Goal: Entertainment & Leisure: Consume media (video, audio)

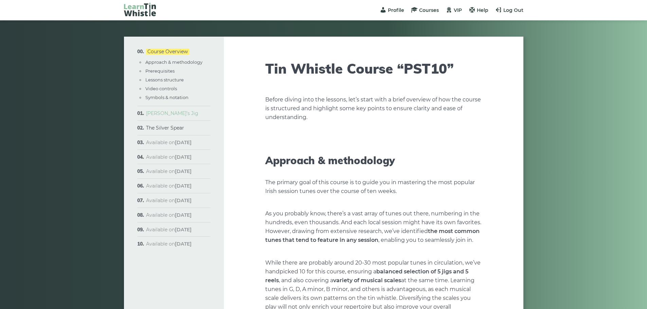
click at [157, 113] on link "[PERSON_NAME]’s Jig" at bounding box center [172, 113] width 52 height 6
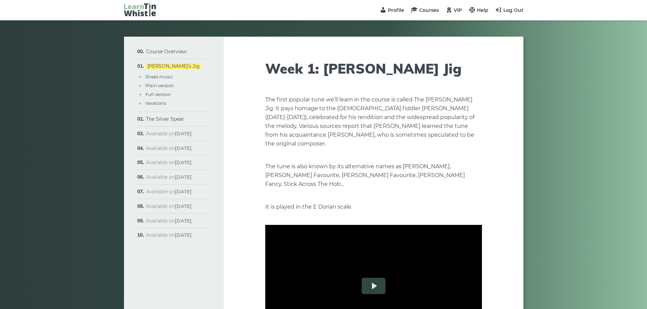
type input "****"
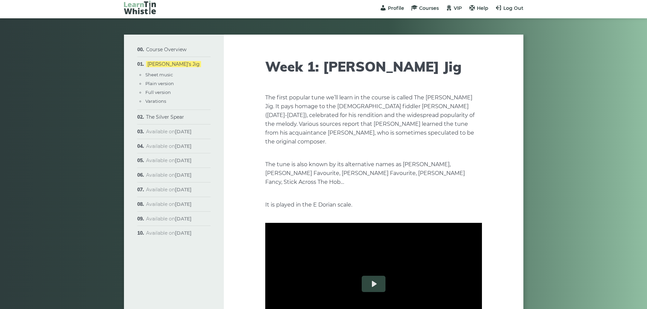
type input "****"
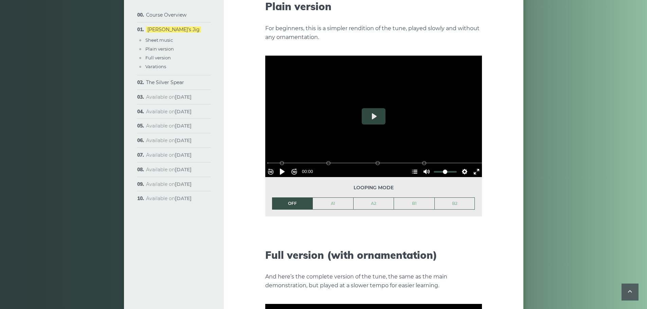
scroll to position [781, 0]
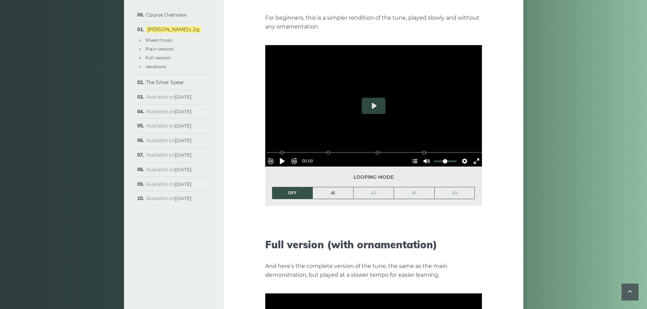
click at [336, 187] on link "A1" at bounding box center [333, 193] width 40 height 12
click at [462, 156] on button "Settings" at bounding box center [464, 161] width 11 height 11
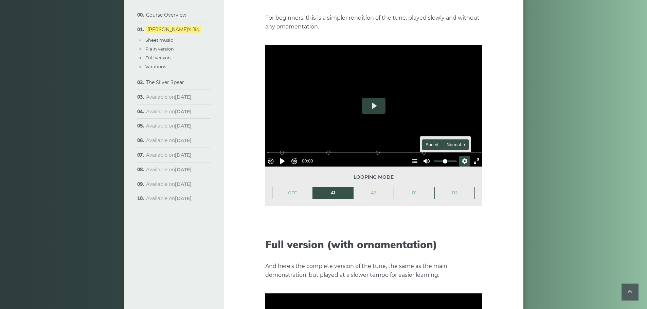
click at [460, 140] on button "Speed Normal" at bounding box center [445, 145] width 47 height 11
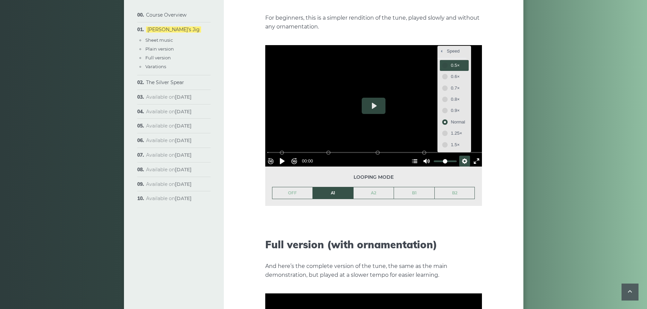
click at [454, 62] on span "0.5×" at bounding box center [458, 65] width 14 height 7
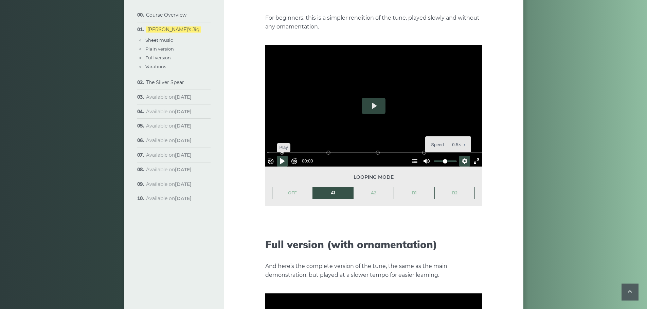
click at [286, 156] on button "Pause Play" at bounding box center [282, 161] width 11 height 11
drag, startPoint x: 318, startPoint y: 139, endPoint x: 267, endPoint y: 140, distance: 51.6
click at [267, 149] on input "Seek" at bounding box center [375, 152] width 216 height 6
drag, startPoint x: 284, startPoint y: 140, endPoint x: 271, endPoint y: 140, distance: 13.6
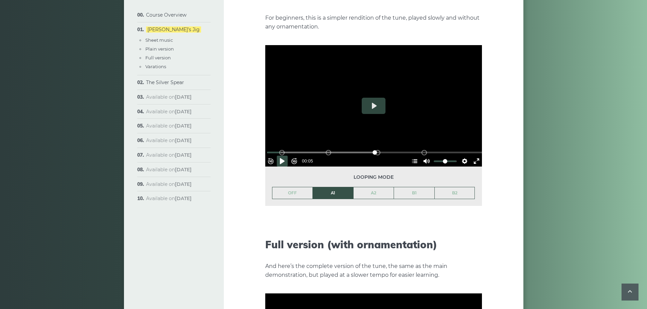
click at [270, 149] on div "% buffered 00:00 B2 (Bars 25-32) B1 (Bars 17-24) A2 (Bars 9-16) A1 (Bars 1-8)" at bounding box center [374, 152] width 217 height 6
click at [274, 156] on button "Rewind 10s" at bounding box center [270, 161] width 11 height 11
click at [285, 156] on button "Pause Play" at bounding box center [282, 161] width 11 height 11
click at [287, 156] on button "Pause Play" at bounding box center [282, 161] width 11 height 11
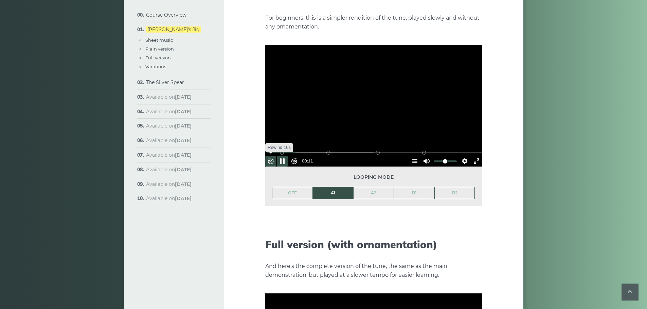
click at [275, 156] on button "Rewind 10s" at bounding box center [270, 161] width 11 height 11
click at [274, 156] on button "Rewind 10s" at bounding box center [270, 161] width 11 height 11
click at [286, 156] on button "Pause Play" at bounding box center [282, 161] width 11 height 11
type input "****"
